Goal: Understand process/instructions: Learn how to perform a task or action

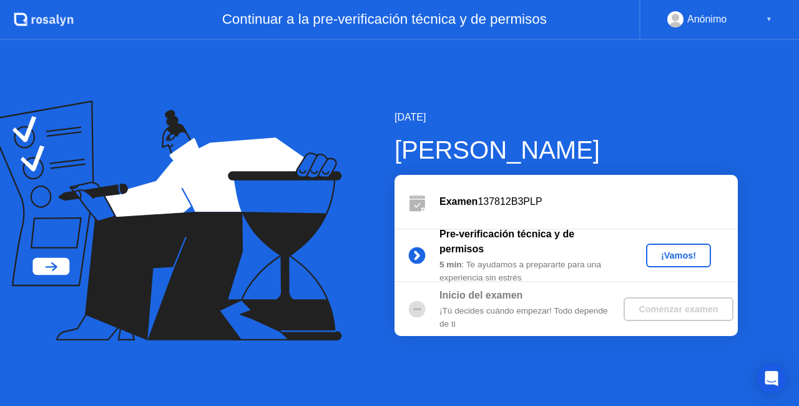
click at [667, 250] on div "¡Vamos!" at bounding box center [678, 255] width 55 height 10
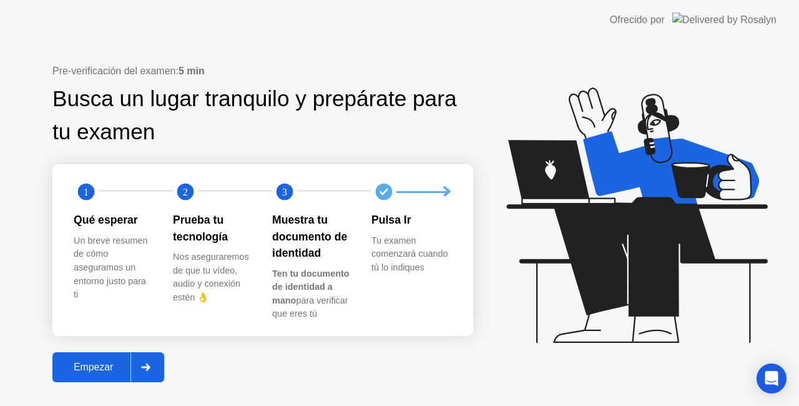
click at [91, 365] on div "Empezar" at bounding box center [93, 367] width 74 height 11
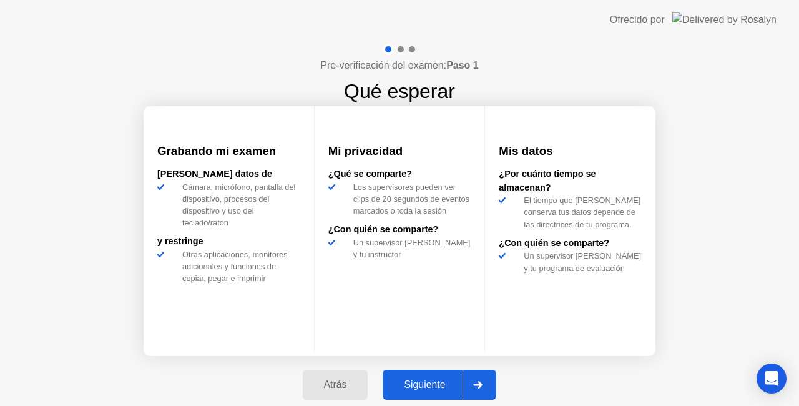
click at [413, 380] on div "Siguiente" at bounding box center [425, 384] width 76 height 11
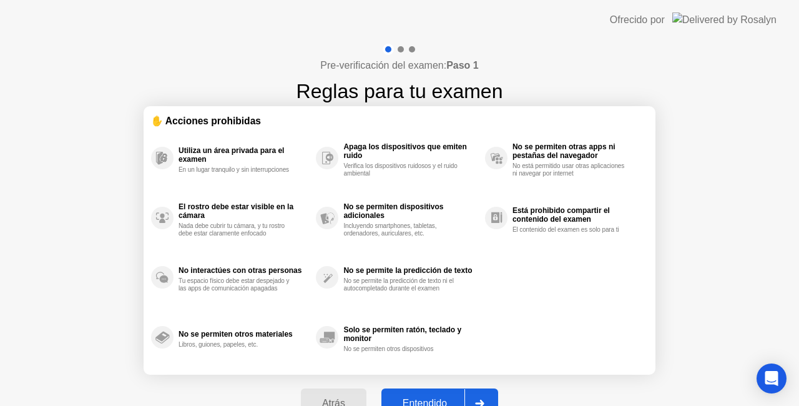
click at [441, 392] on button "Entendido" at bounding box center [440, 403] width 117 height 30
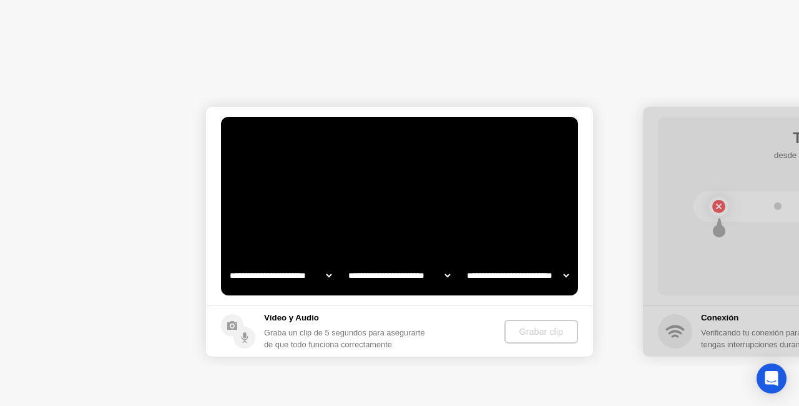
select select "**********"
select select "*******"
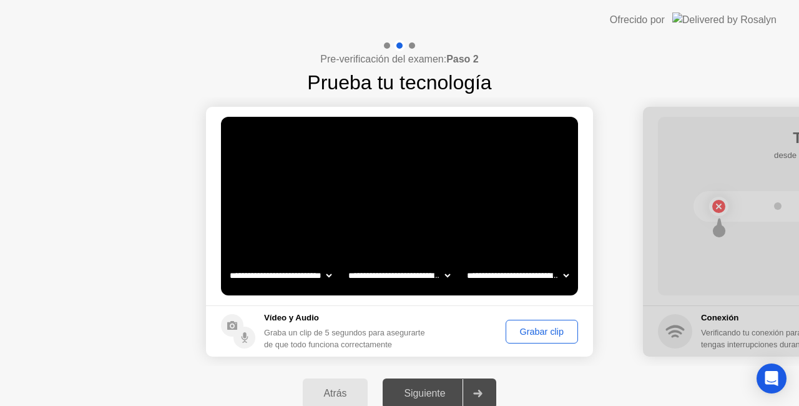
click at [537, 328] on div "Grabar clip" at bounding box center [542, 332] width 64 height 10
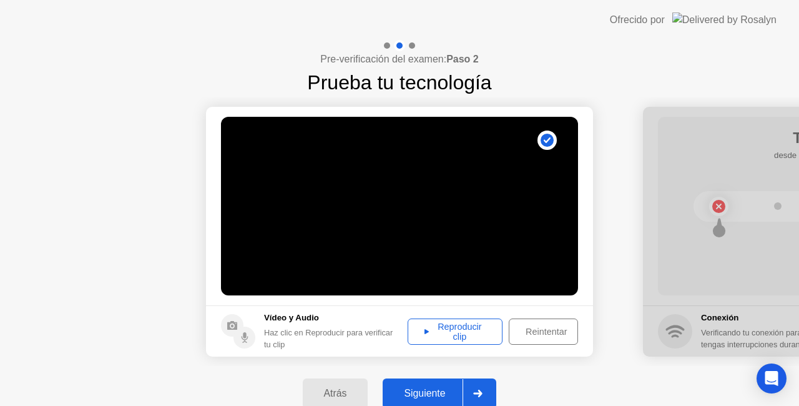
click at [445, 333] on div "Reproducir clip" at bounding box center [455, 332] width 86 height 20
click at [420, 333] on div "Reproducir clip" at bounding box center [455, 332] width 86 height 20
click at [415, 392] on div "Siguiente" at bounding box center [425, 393] width 76 height 11
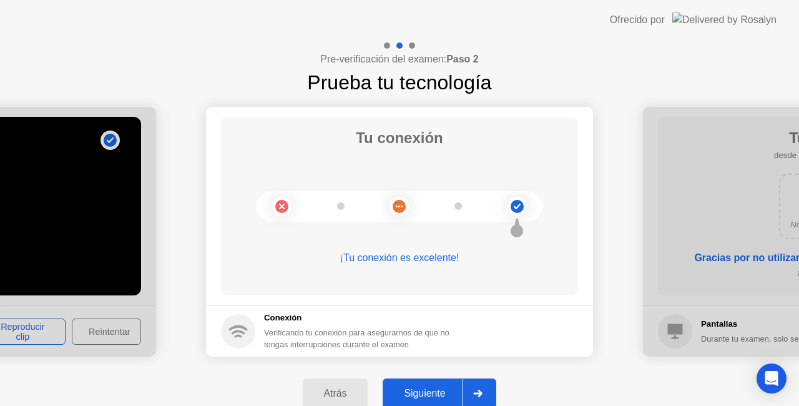
click at [415, 392] on div "Siguiente" at bounding box center [425, 393] width 76 height 11
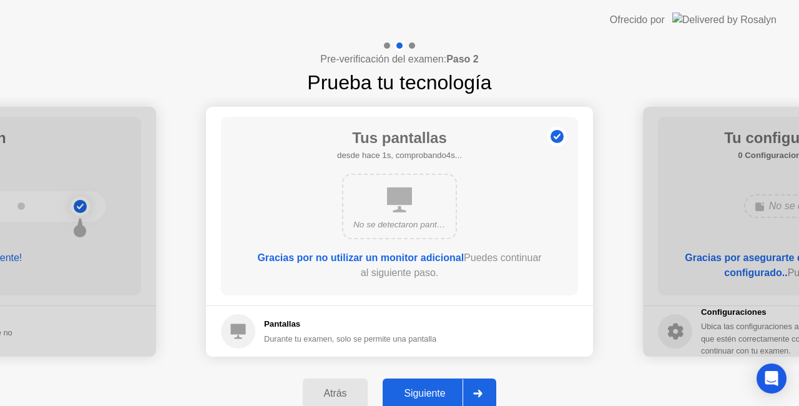
click at [415, 392] on div "Siguiente" at bounding box center [425, 393] width 76 height 11
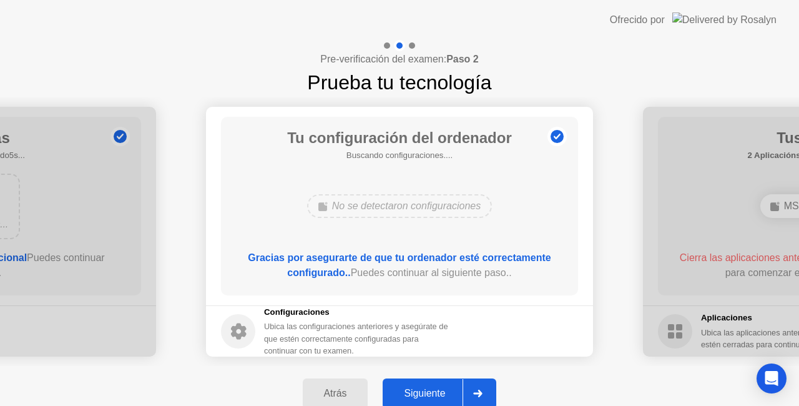
click at [415, 392] on div "Siguiente" at bounding box center [425, 393] width 76 height 11
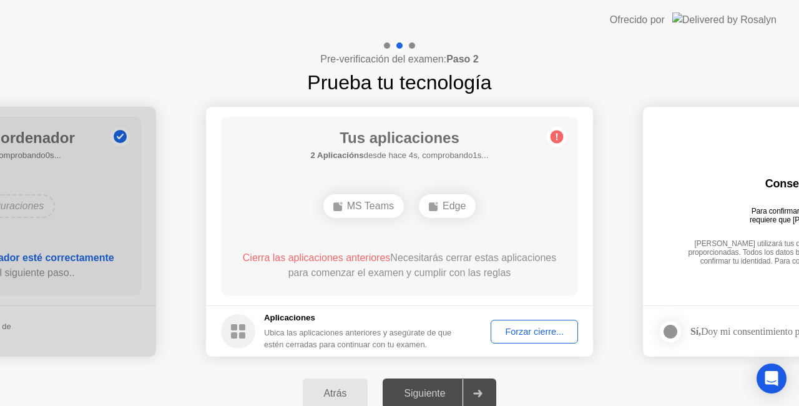
click at [523, 332] on div "Forzar cierre..." at bounding box center [534, 332] width 79 height 10
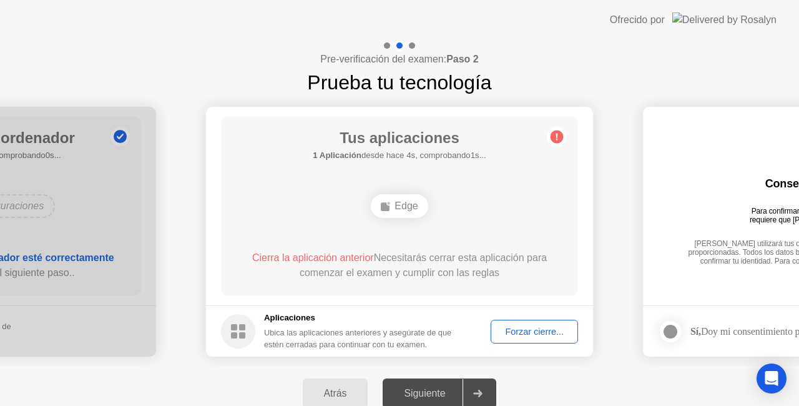
click at [533, 330] on div "Forzar cierre..." at bounding box center [534, 332] width 79 height 10
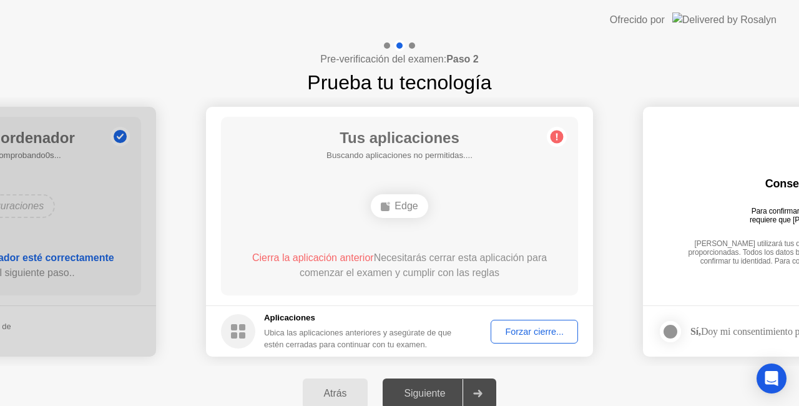
click at [511, 328] on div "Forzar cierre..." at bounding box center [534, 332] width 79 height 10
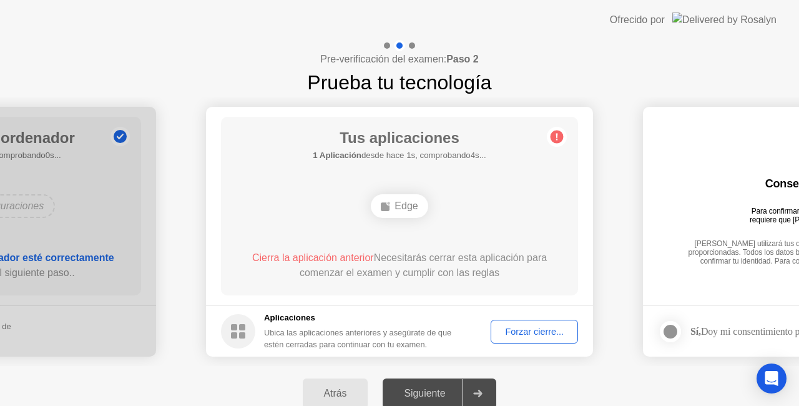
drag, startPoint x: 508, startPoint y: 401, endPoint x: 721, endPoint y: 69, distance: 394.6
click at [721, 69] on div "Pre-verificación del examen: Paso 2 Prueba tu tecnología" at bounding box center [399, 68] width 799 height 57
click at [522, 330] on div "Forzar cierre..." at bounding box center [534, 332] width 79 height 10
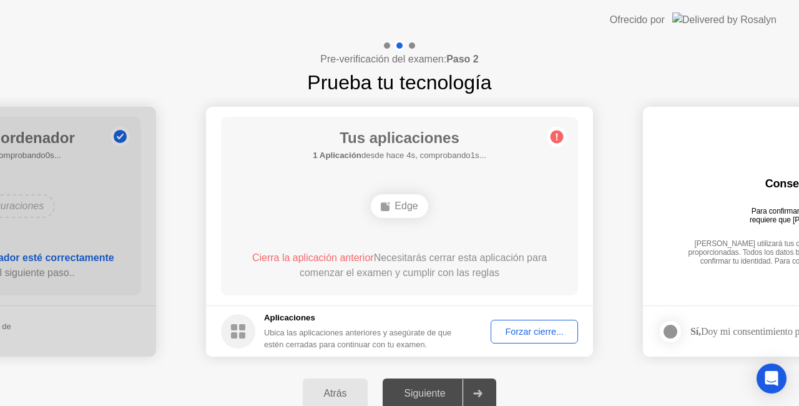
click at [519, 327] on div "Forzar cierre..." at bounding box center [534, 332] width 79 height 10
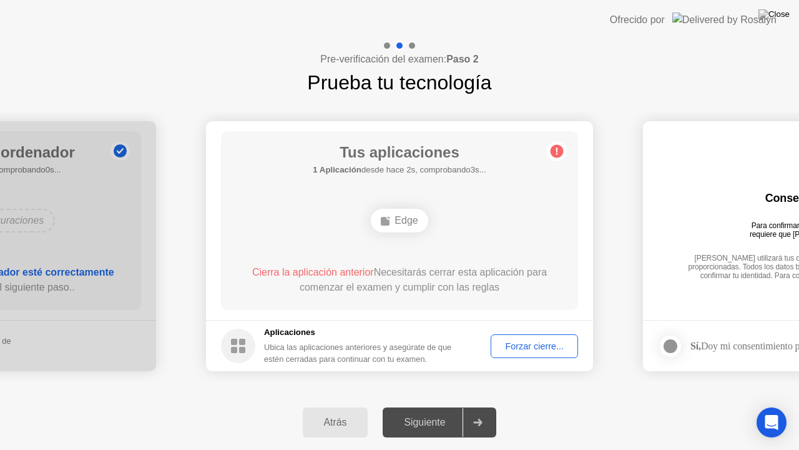
click at [526, 348] on div "Forzar cierre..." at bounding box center [534, 346] width 79 height 10
